Goal: Information Seeking & Learning: Compare options

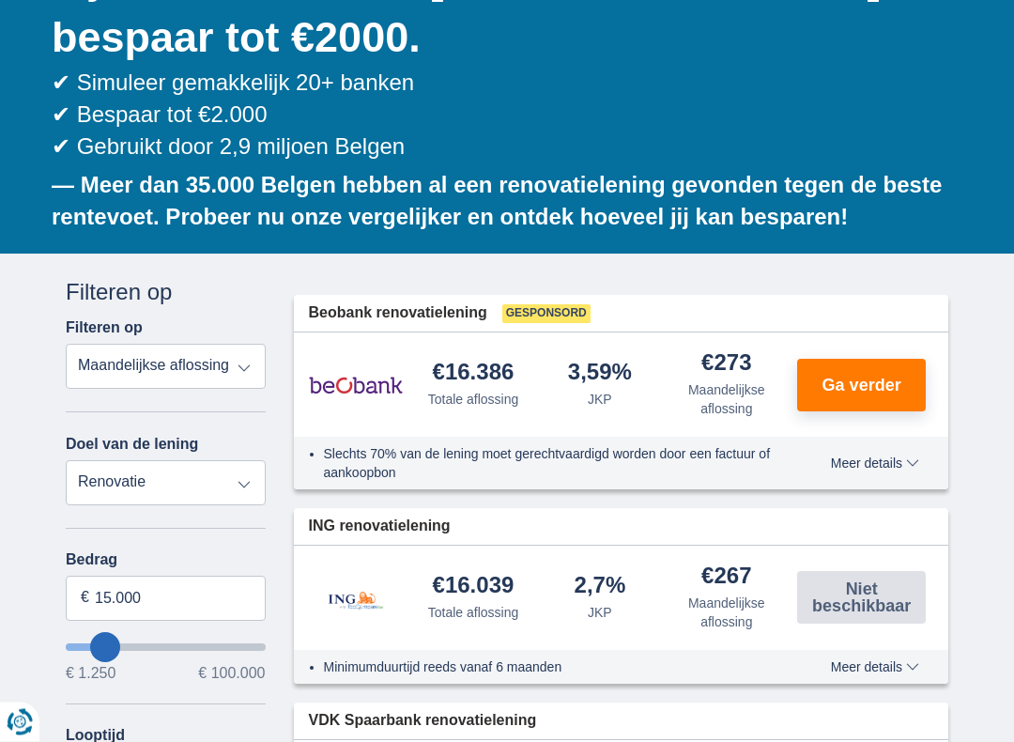
click at [113, 363] on select "Totale aflossing JKP Maandelijkse aflossing" at bounding box center [166, 367] width 200 height 45
click at [99, 485] on select "Persoonlijke lening Auto Moto / fiets Mobilhome / caravan Renovatie Energie Sch…" at bounding box center [166, 482] width 200 height 45
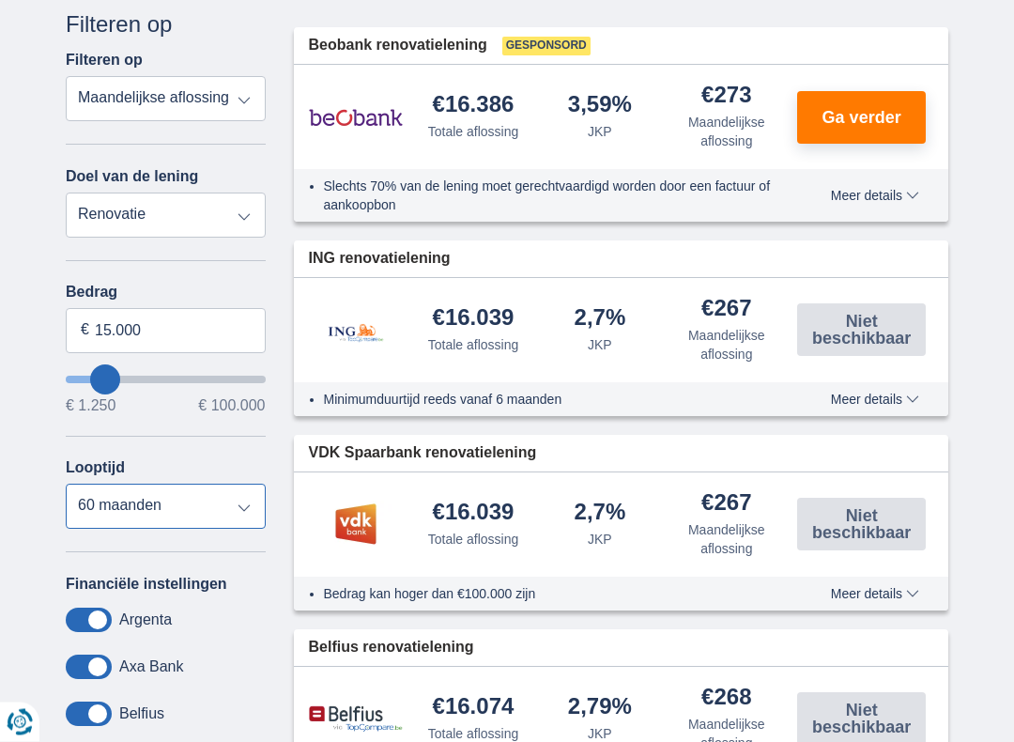
click at [260, 526] on select "12 maanden 18 maanden 24 maanden 30 maanden 36 maanden 42 maanden 48 maanden 60…" at bounding box center [166, 507] width 200 height 45
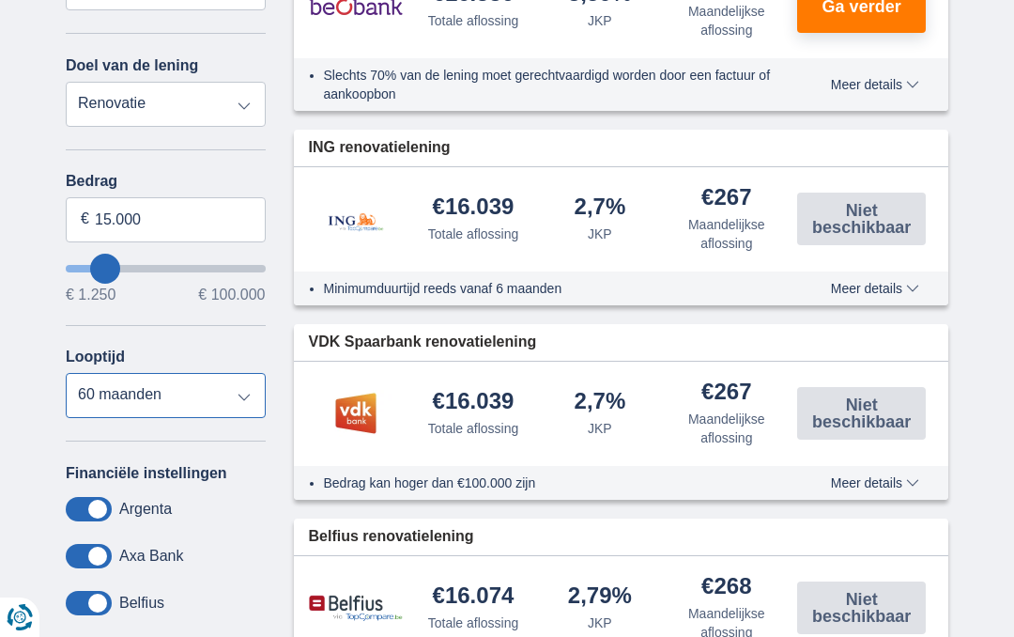
scroll to position [713, 0]
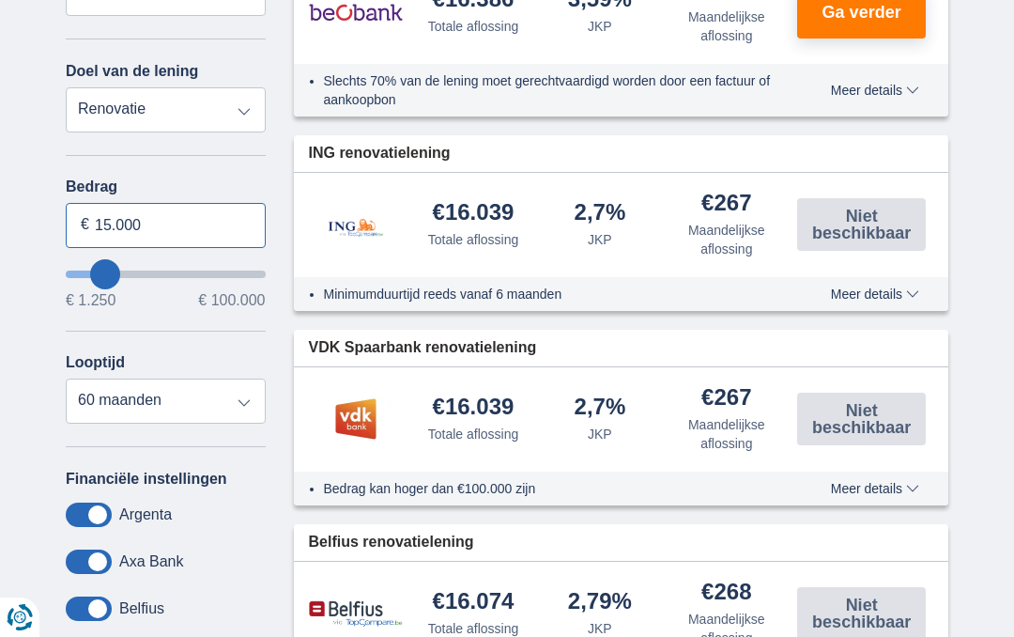
click at [171, 230] on input "15.000" at bounding box center [166, 225] width 200 height 45
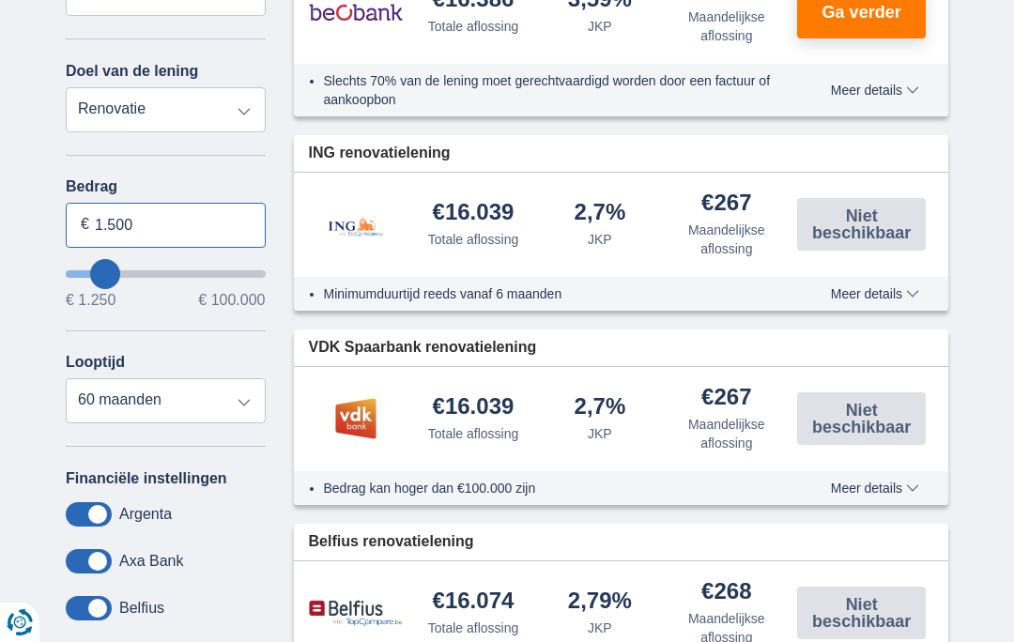
type input "15.001"
type input "15250"
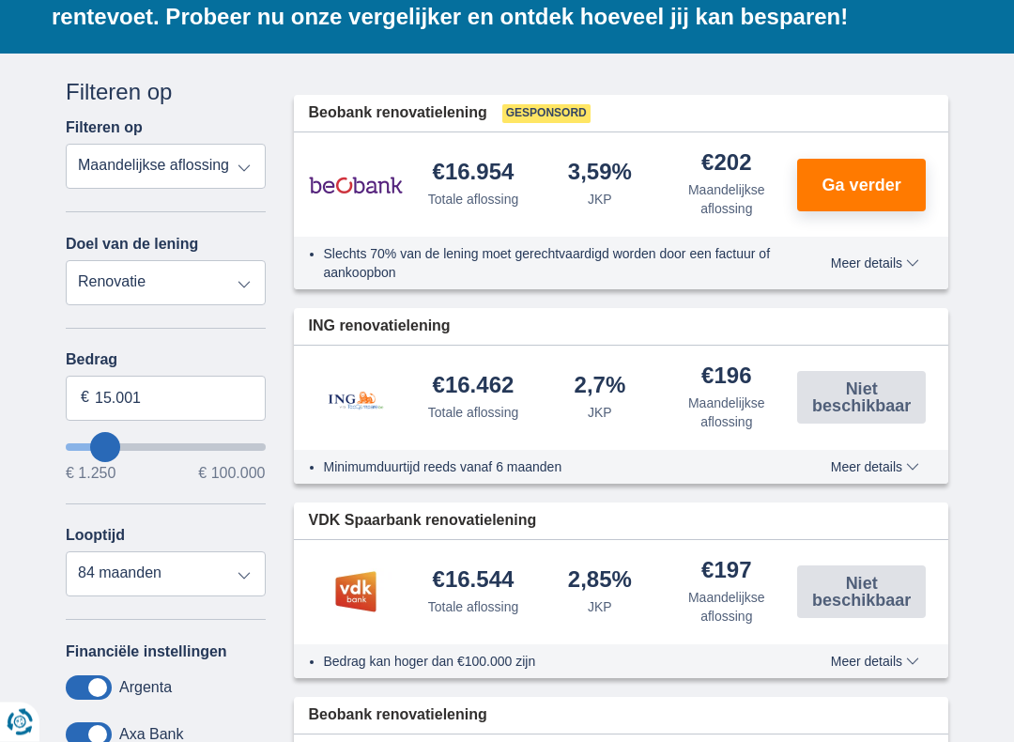
scroll to position [541, 0]
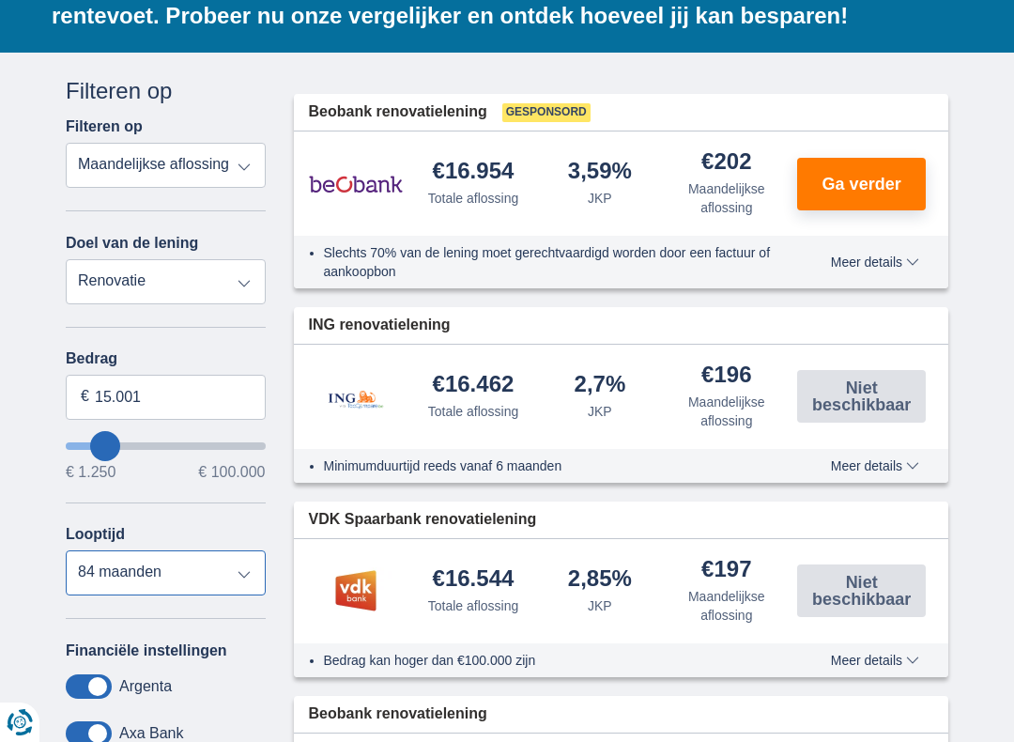
click at [247, 574] on select "12 maanden 18 maanden 24 maanden 30 maanden 36 maanden 42 maanden 48 maanden 60…" at bounding box center [166, 572] width 200 height 45
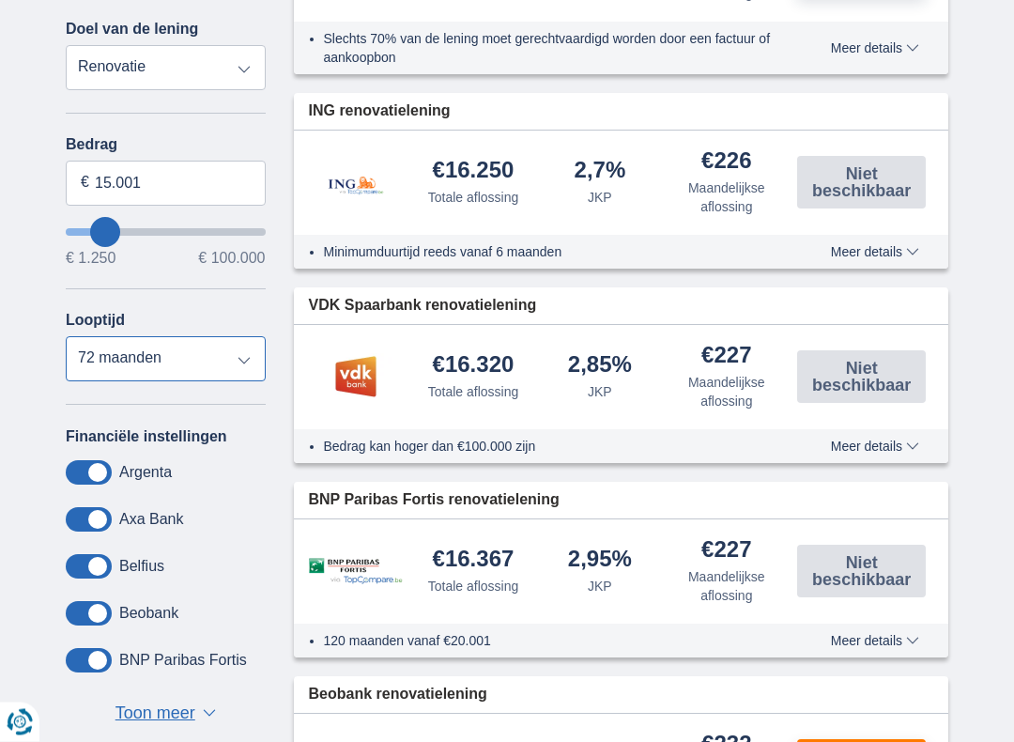
scroll to position [741, 0]
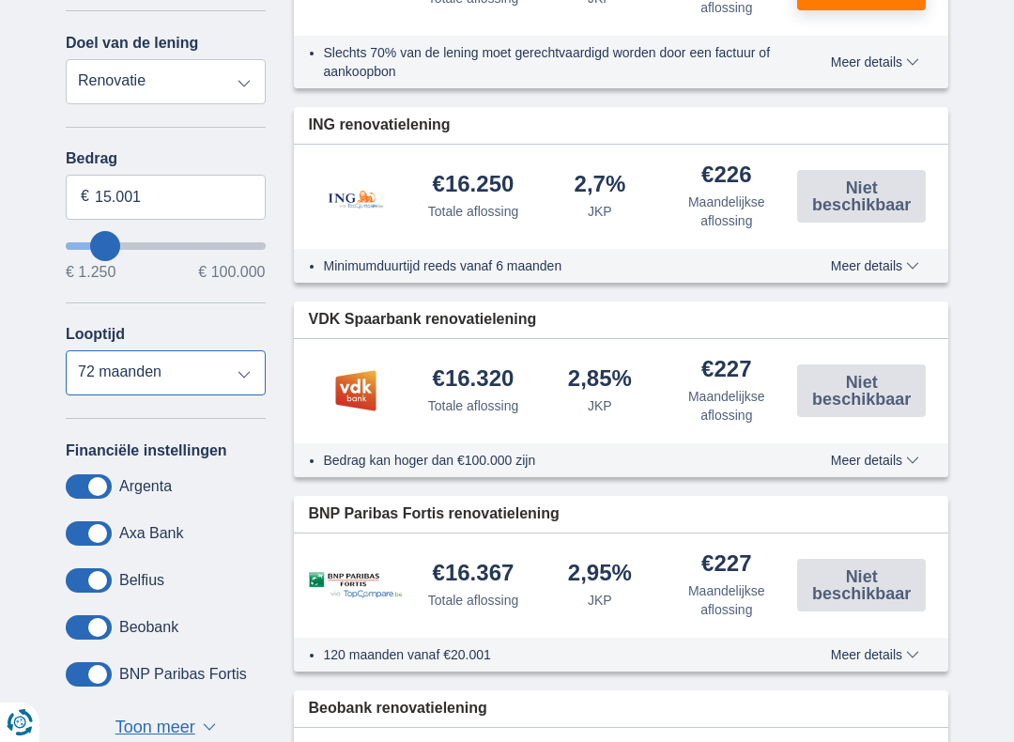
click at [125, 377] on select "12 maanden 18 maanden 24 maanden 30 maanden 36 maanden 42 maanden 48 maanden 60…" at bounding box center [166, 372] width 200 height 45
select select "84"
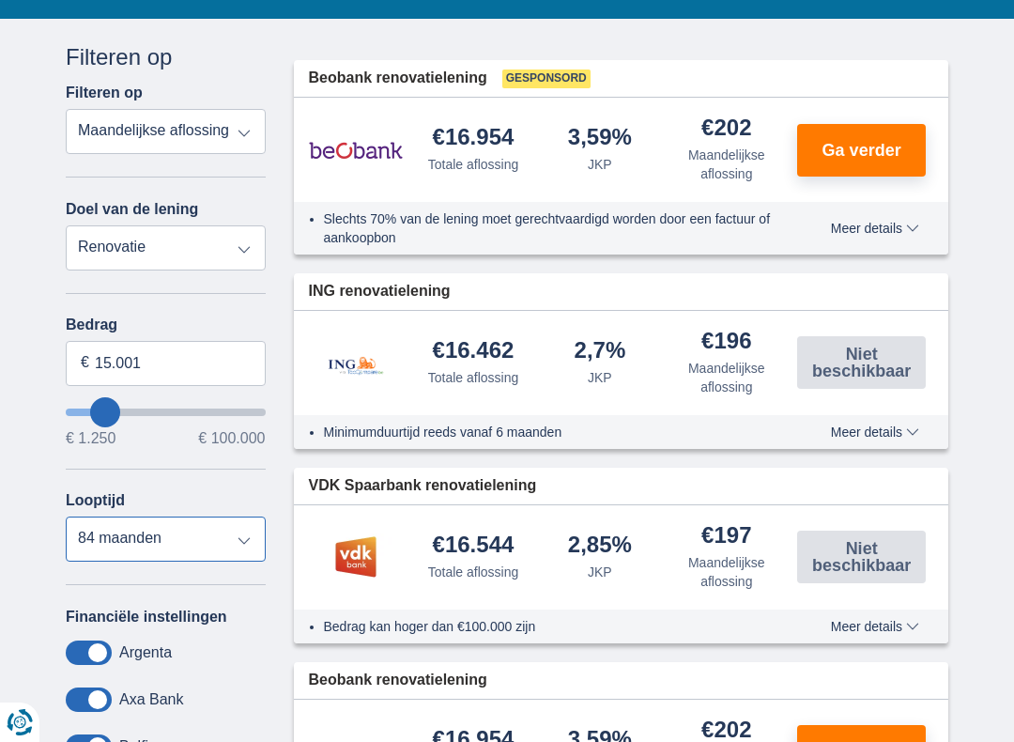
scroll to position [575, 0]
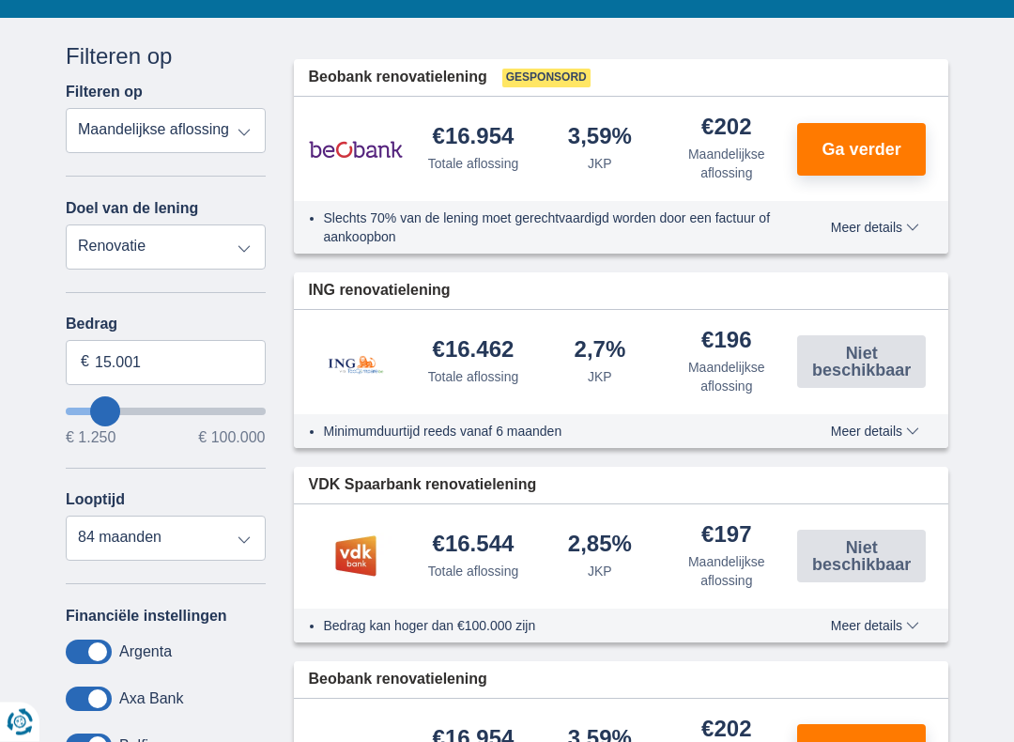
click at [404, 428] on li "Minimumduurtijd reeds vanaf 6 maanden" at bounding box center [557, 432] width 467 height 19
click at [916, 424] on span "Meer details" at bounding box center [875, 430] width 88 height 13
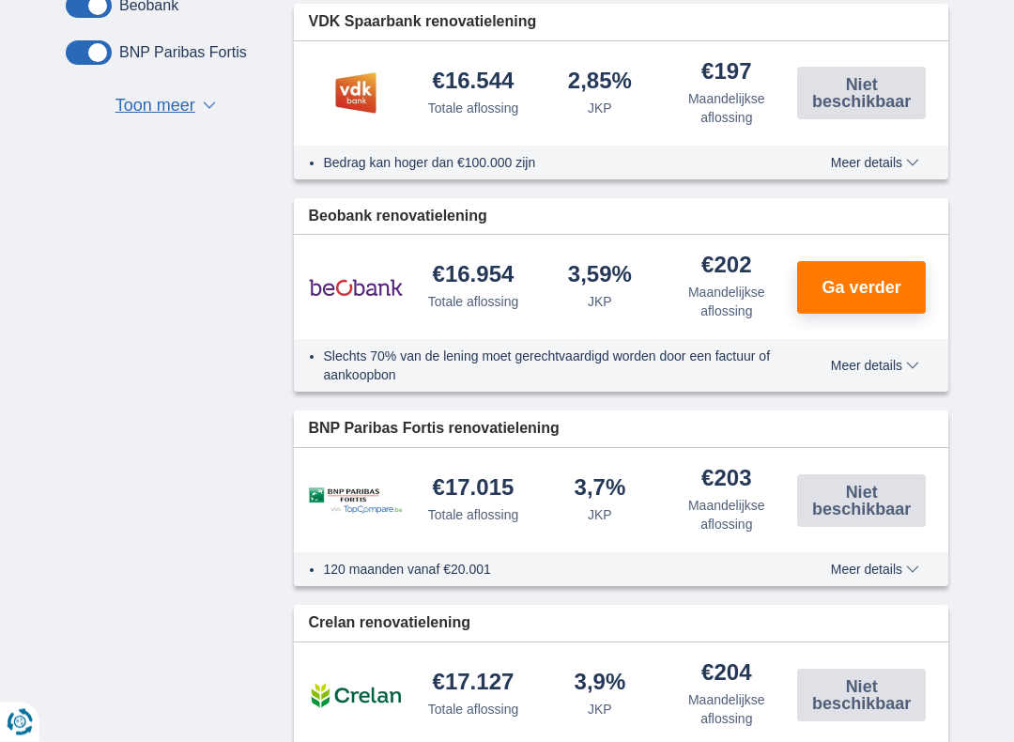
scroll to position [1363, 0]
click at [332, 567] on li "120 maanden vanaf €20.001" at bounding box center [557, 569] width 467 height 19
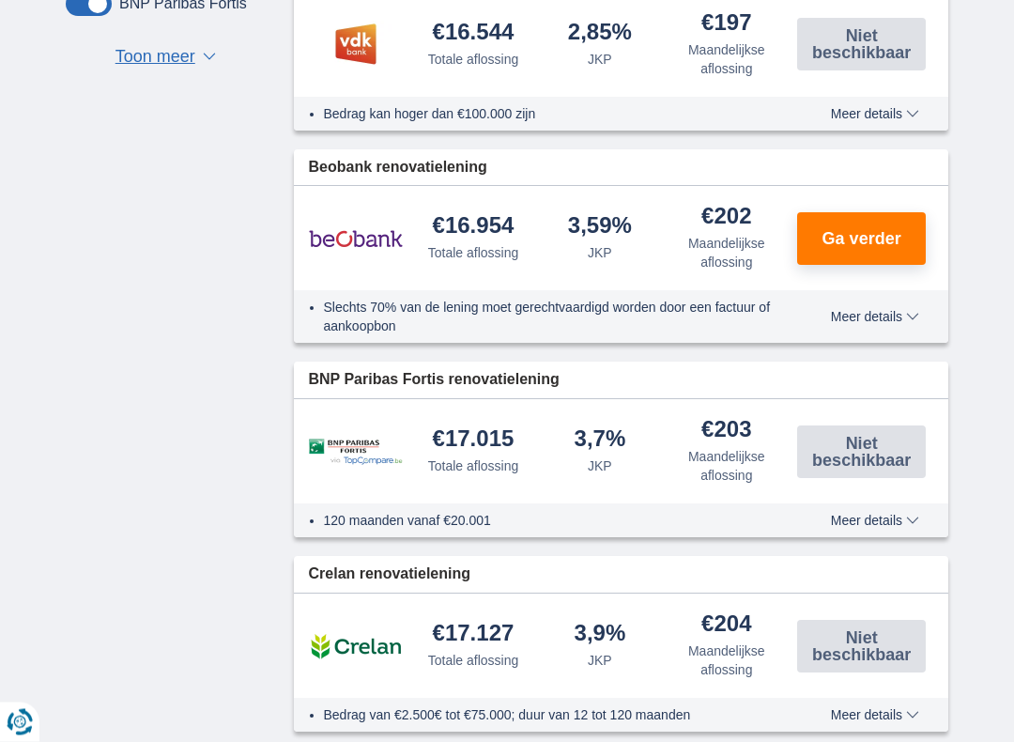
scroll to position [1411, 0]
click at [839, 523] on span "Meer details" at bounding box center [875, 520] width 88 height 13
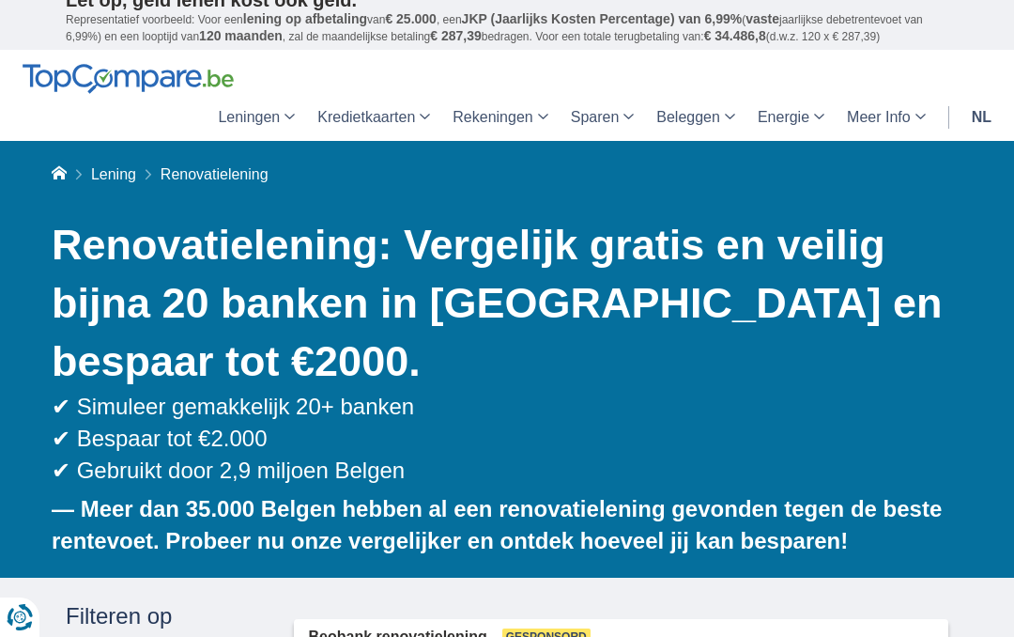
scroll to position [0, 0]
